Goal: Task Accomplishment & Management: Manage account settings

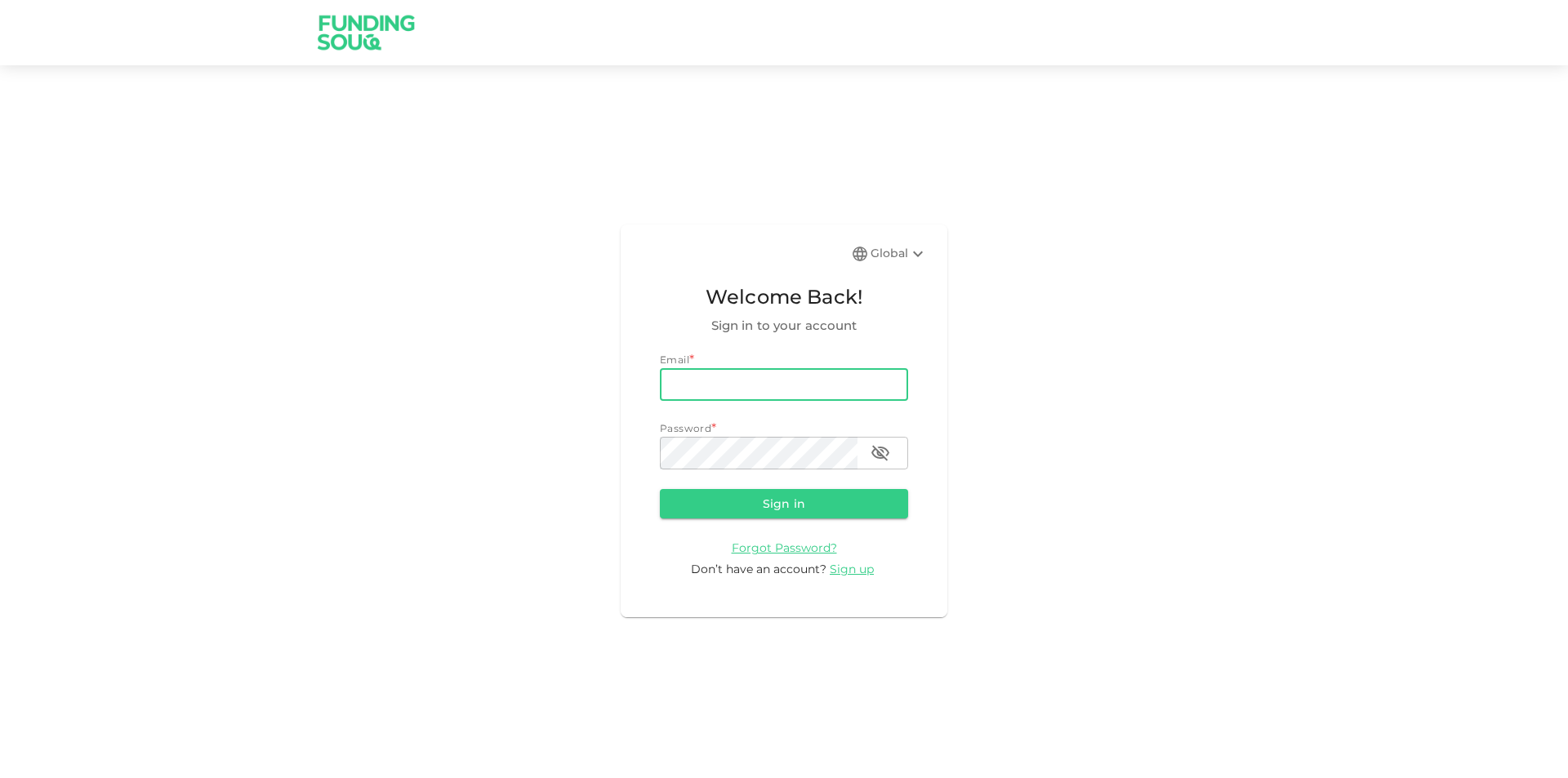
type input "[PERSON_NAME][EMAIL_ADDRESS][PERSON_NAME][DOMAIN_NAME]"
click at [660, 489] on button "Sign in" at bounding box center [784, 503] width 248 height 29
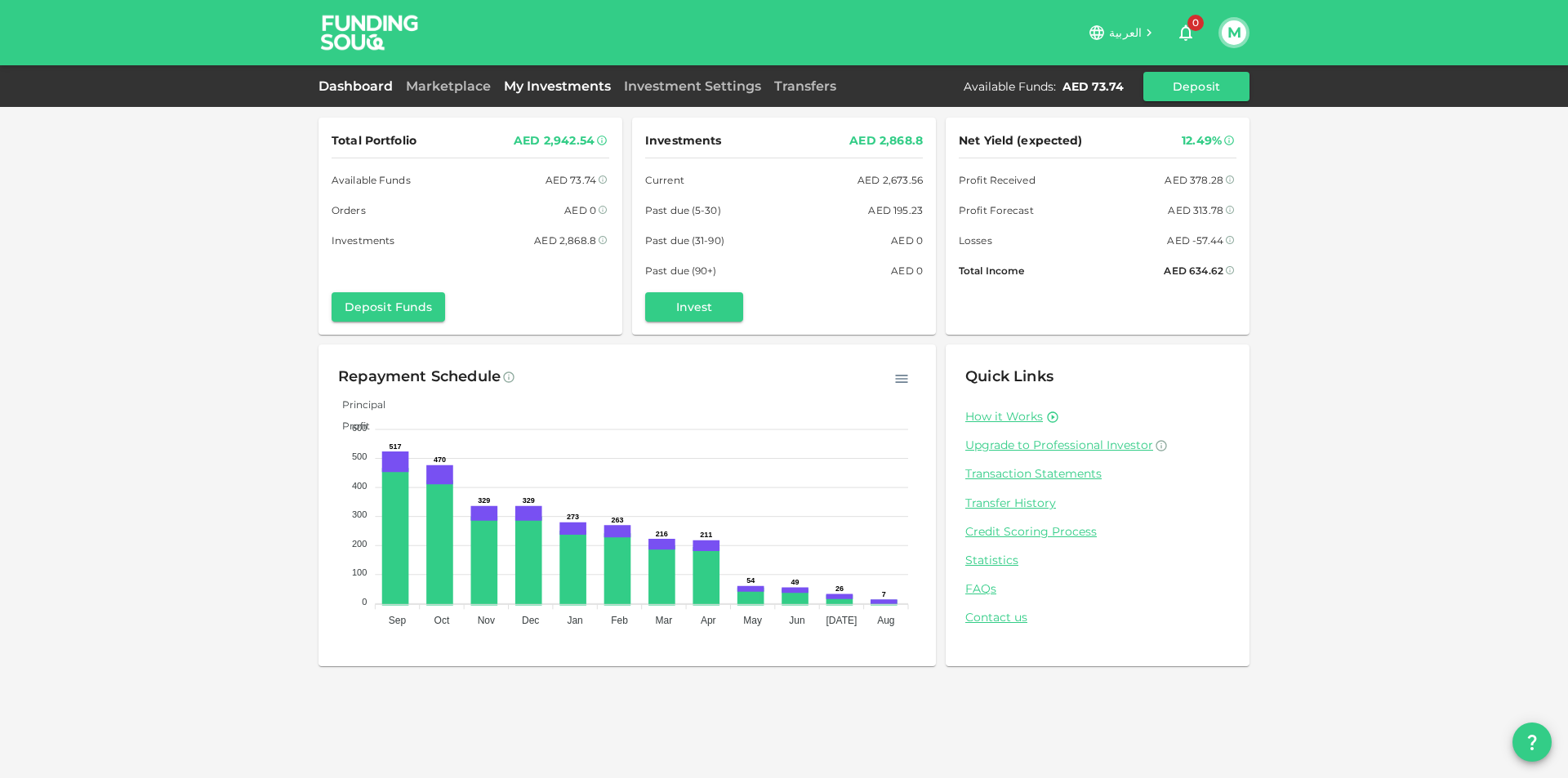
click at [548, 90] on link "My Investments" at bounding box center [557, 86] width 120 height 16
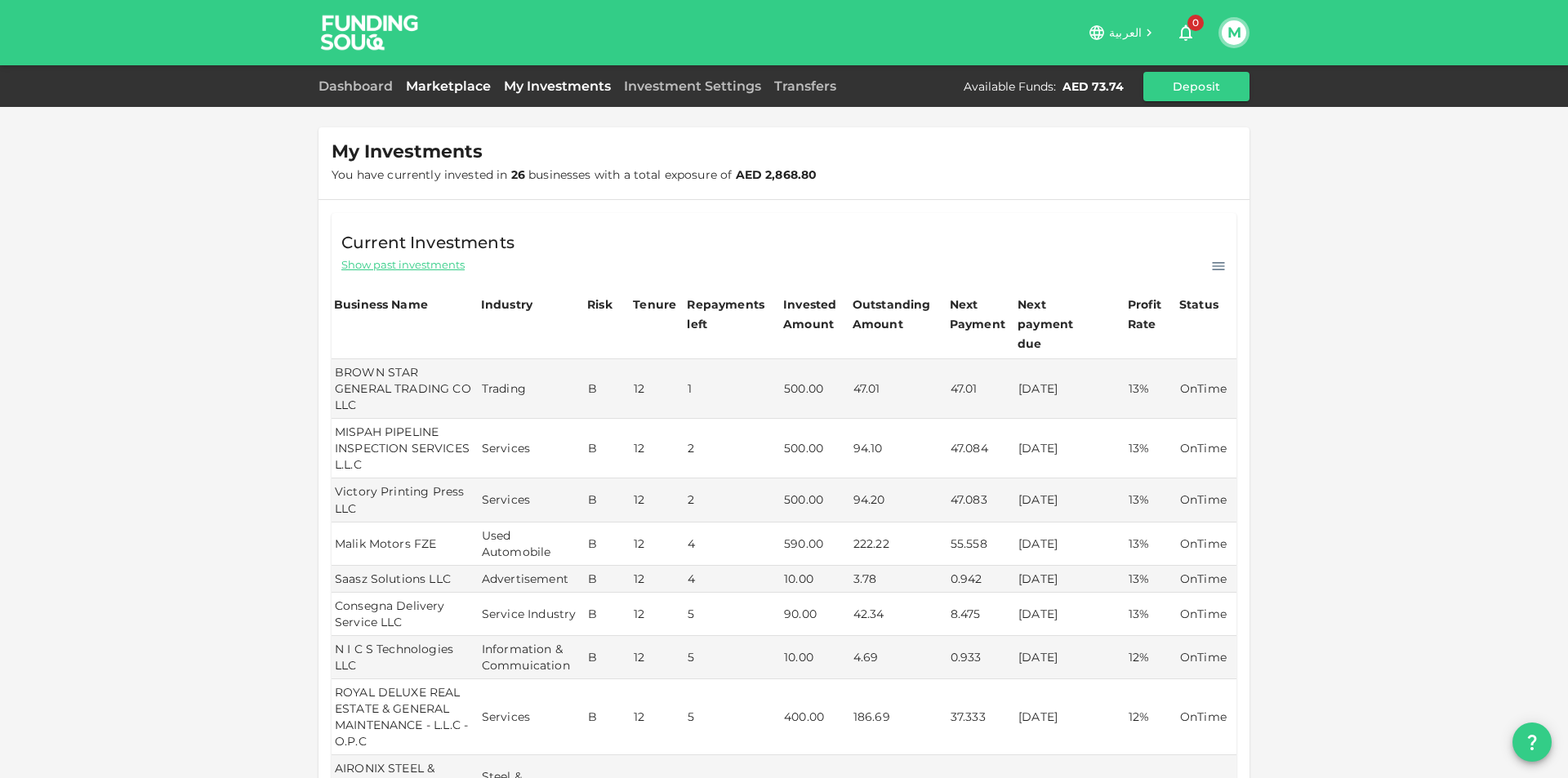
click at [466, 86] on link "Marketplace" at bounding box center [448, 86] width 98 height 16
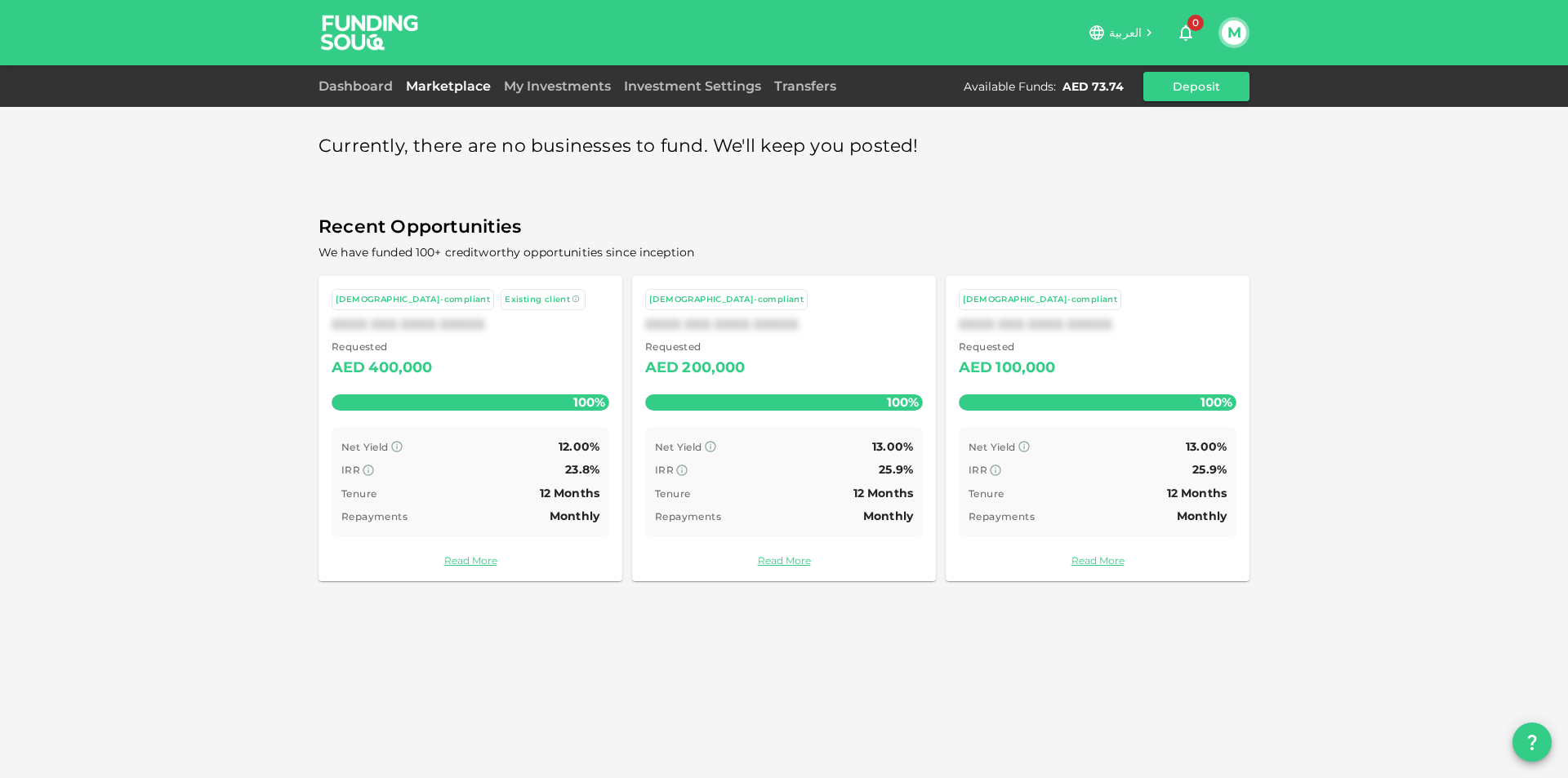
click at [1222, 29] on button "M" at bounding box center [1233, 33] width 24 height 24
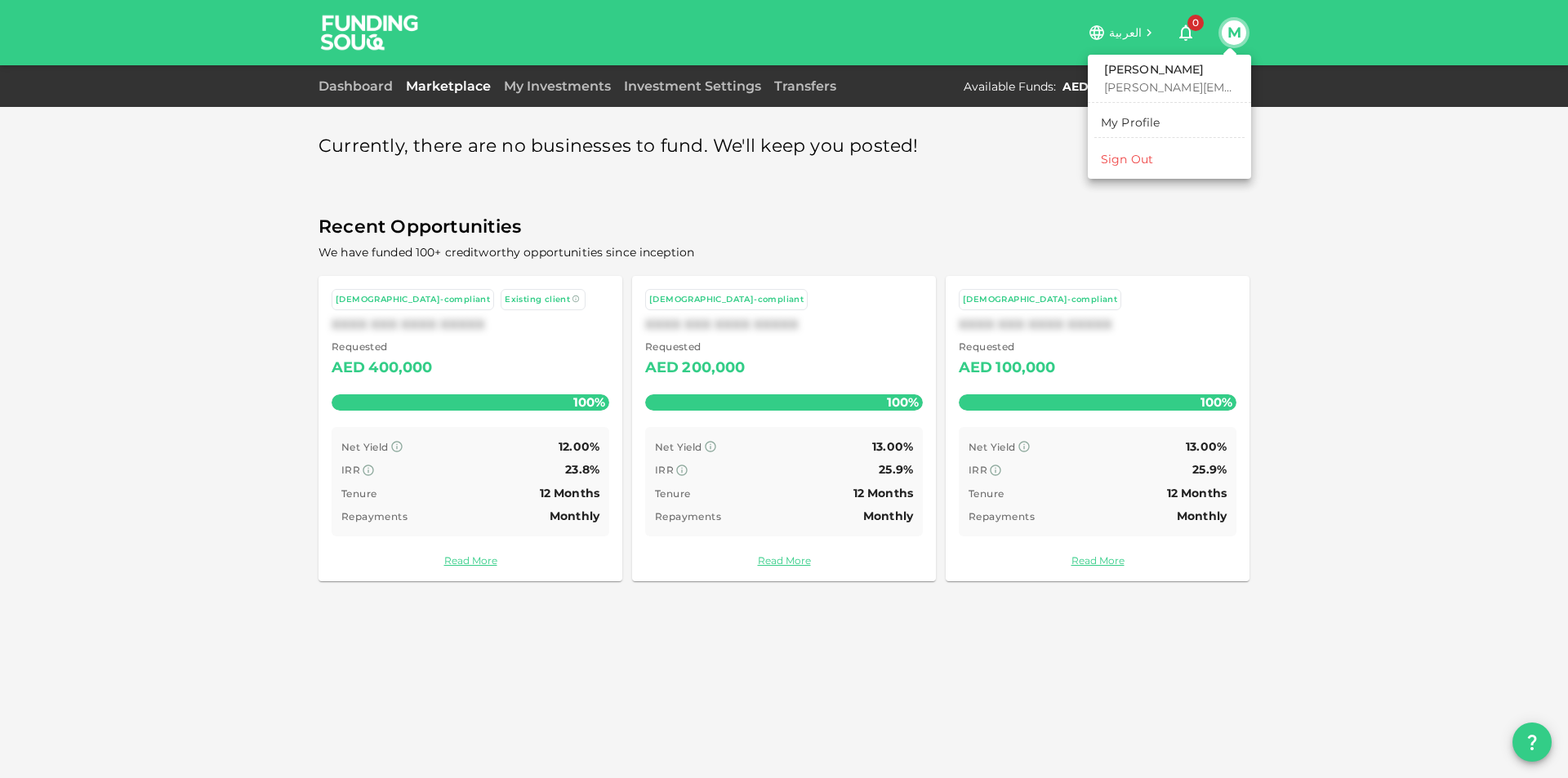
click at [1135, 168] on li "Sign Out" at bounding box center [1169, 159] width 150 height 26
